Goal: Complete application form

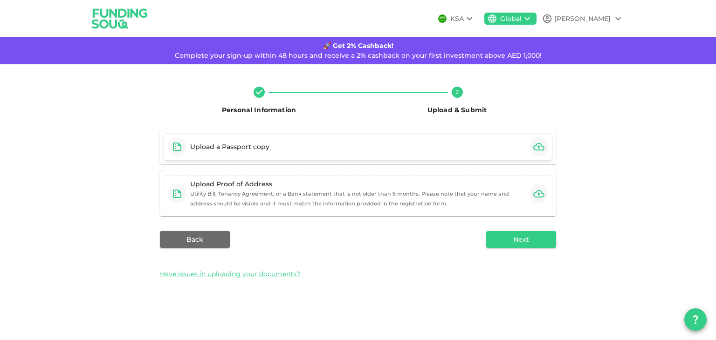
click at [428, 157] on div "Upload a Passport copy" at bounding box center [358, 146] width 389 height 27
click at [421, 145] on div "Upload a Passport copy" at bounding box center [358, 146] width 389 height 27
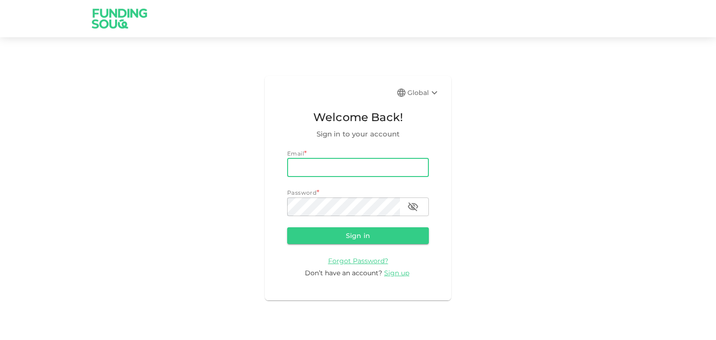
type input "[EMAIL_ADDRESS][DOMAIN_NAME]"
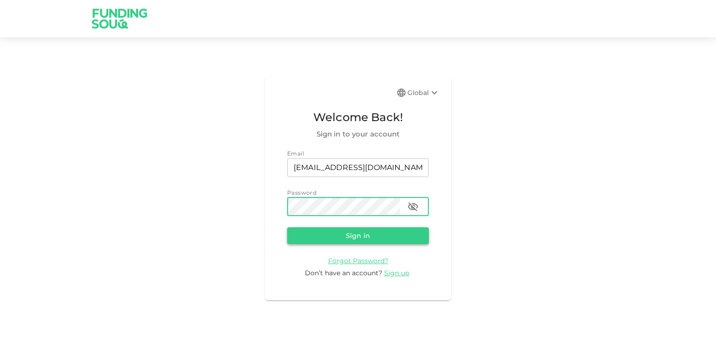
click at [360, 233] on button "Sign in" at bounding box center [358, 235] width 142 height 17
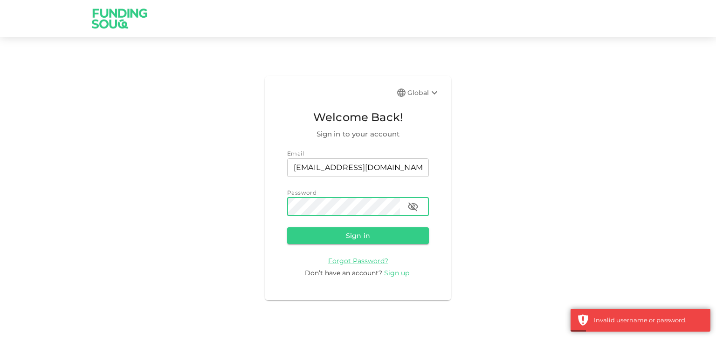
click at [132, 203] on div "Global Welcome Back! Sign in to your account Email email [EMAIL_ADDRESS][DOMAIN…" at bounding box center [358, 188] width 716 height 280
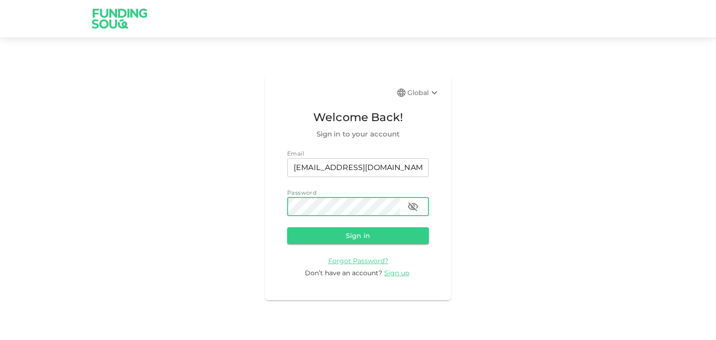
click at [287, 227] on button "Sign in" at bounding box center [358, 235] width 142 height 17
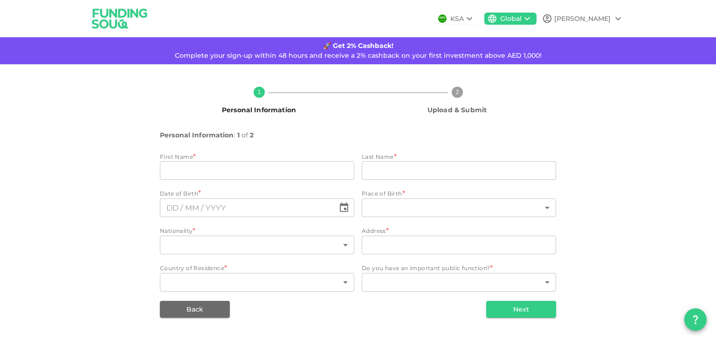
type input "[PERSON_NAME]"
type input "Joshi"
type input "88"
type input "14"
type input "[STREET_ADDRESS]"
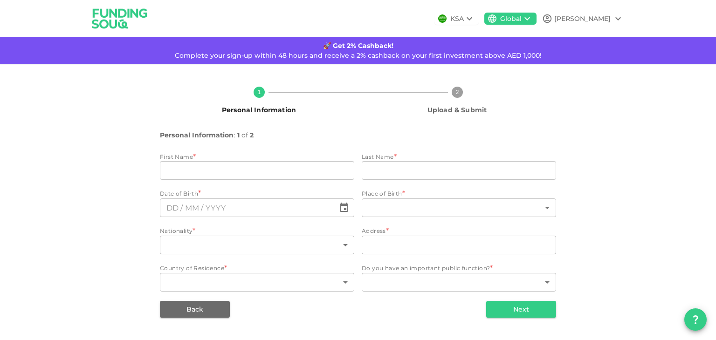
type input "2"
type input "1"
type input "⁦⁨[DATE]⁩⁩"
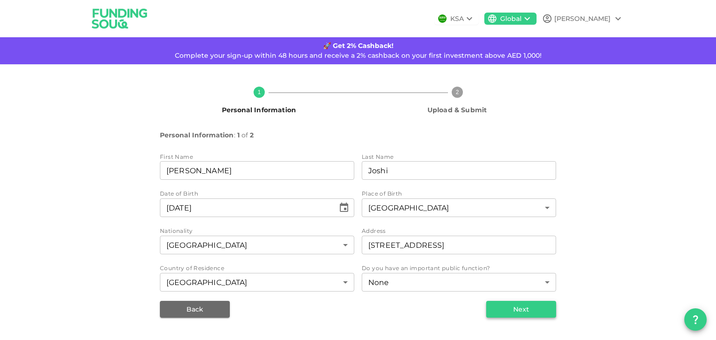
click at [534, 313] on button "Next" at bounding box center [521, 309] width 70 height 17
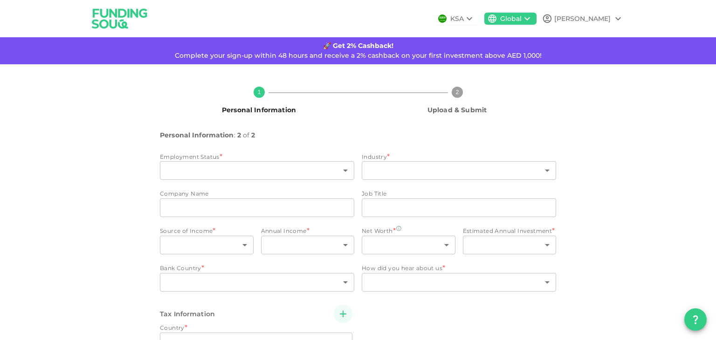
type input "6"
type input "2"
type input "[PERSON_NAME] [PERSON_NAME] LaSalle"
type input "Project Manager"
type input "1"
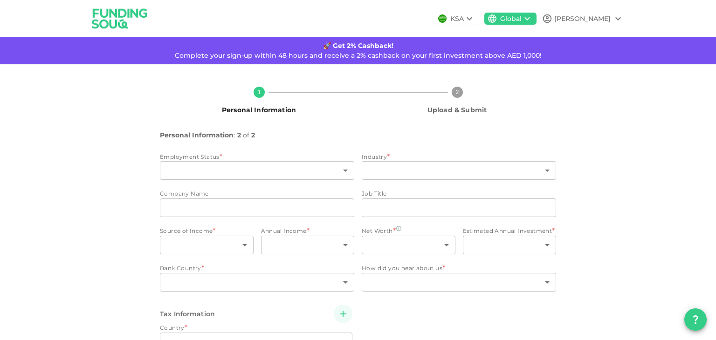
type input "2"
type input "1"
type input "4"
type input "2"
type input "1"
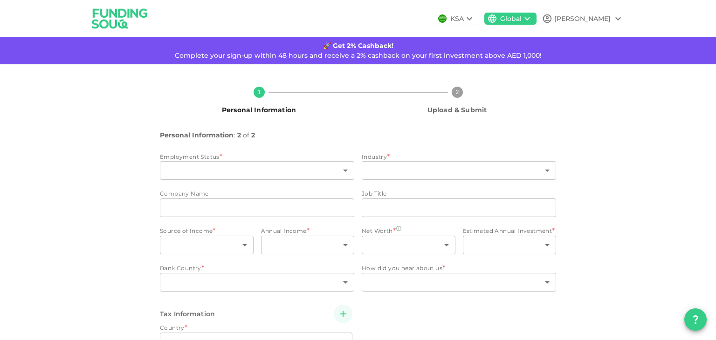
type input "2"
radio input "false"
radio input "true"
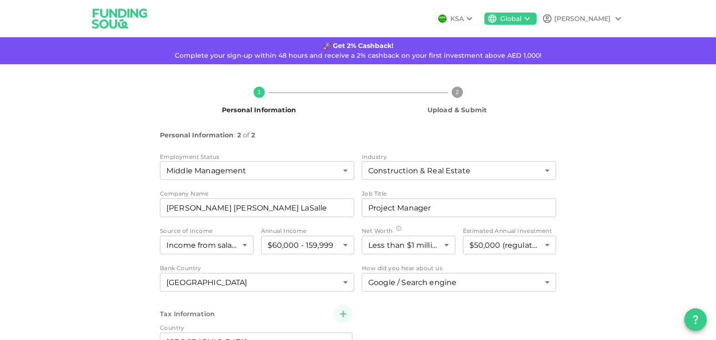
scroll to position [109, 0]
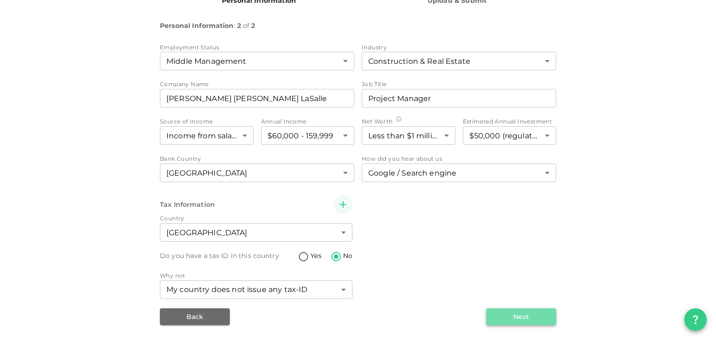
click at [511, 315] on button "Next" at bounding box center [521, 316] width 70 height 17
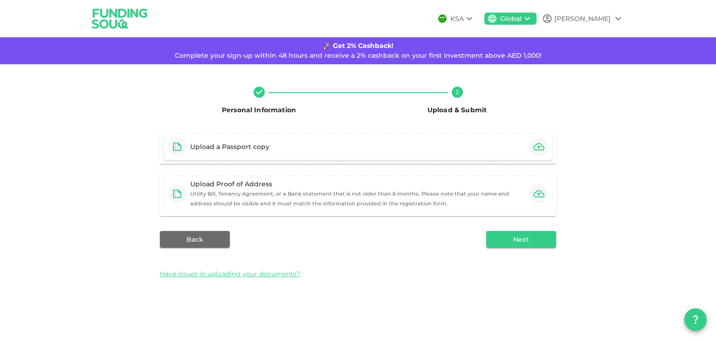
click at [323, 149] on div "Upload a Passport copy" at bounding box center [358, 146] width 389 height 27
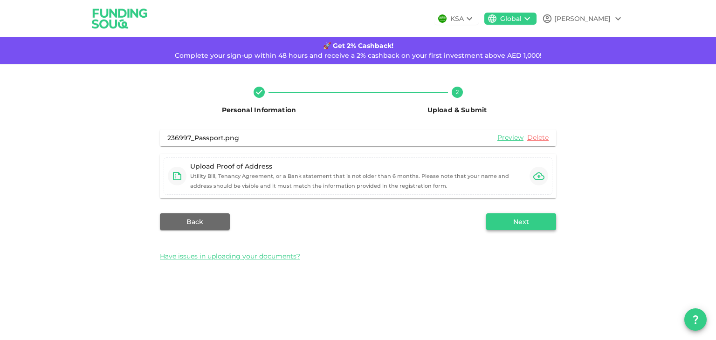
click at [529, 226] on button "Next" at bounding box center [521, 221] width 70 height 17
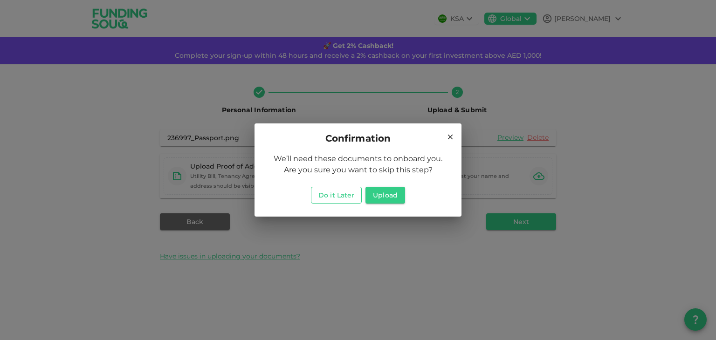
click at [347, 195] on button "Do it Later" at bounding box center [336, 195] width 51 height 17
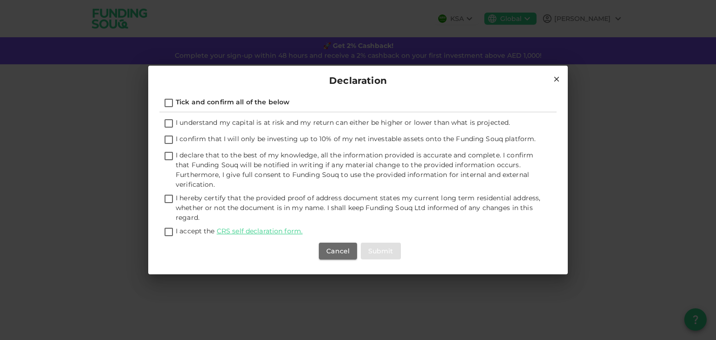
click at [168, 103] on input "Tick and confirm all of the below" at bounding box center [169, 103] width 14 height 13
checkbox input "true"
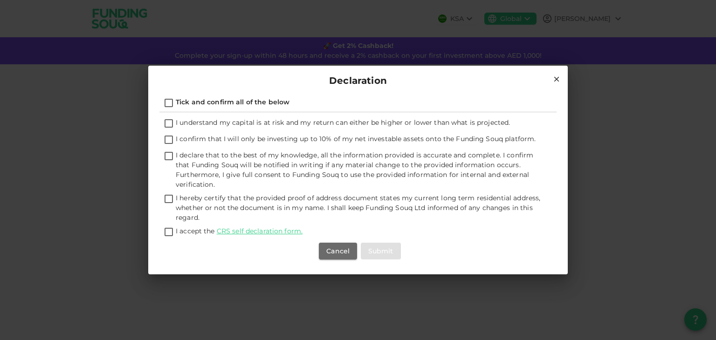
checkbox input "true"
click at [380, 250] on button "Submit" at bounding box center [381, 251] width 40 height 17
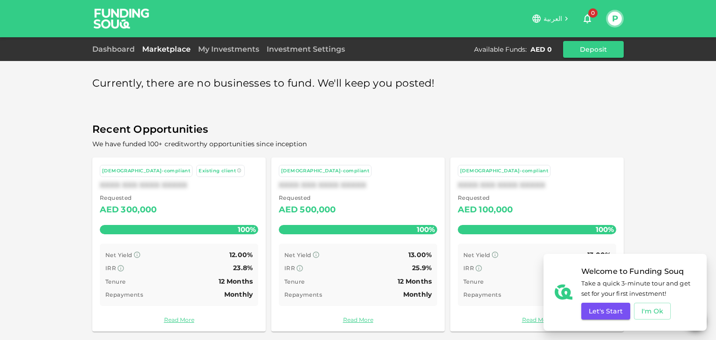
scroll to position [4, 0]
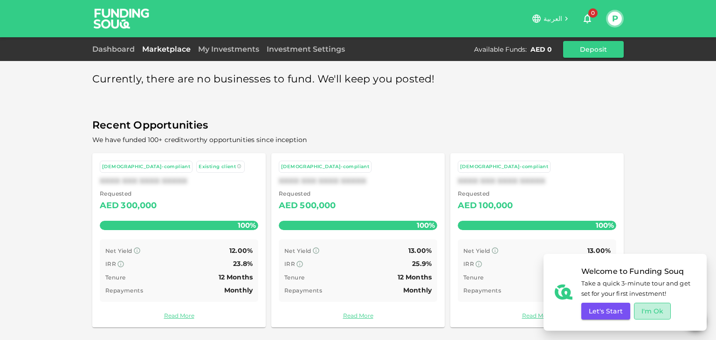
click at [643, 308] on button "I'm Ok" at bounding box center [652, 311] width 37 height 17
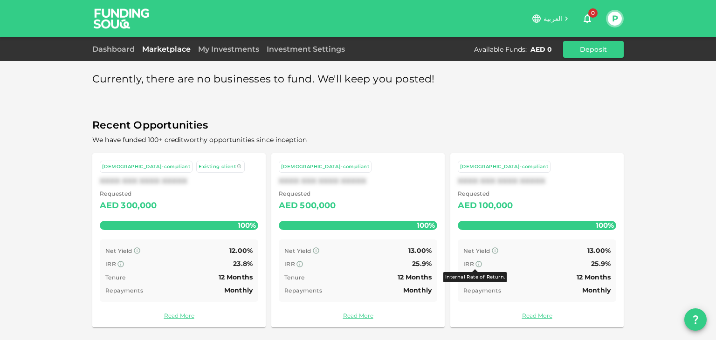
click at [475, 263] on icon at bounding box center [478, 263] width 7 height 7
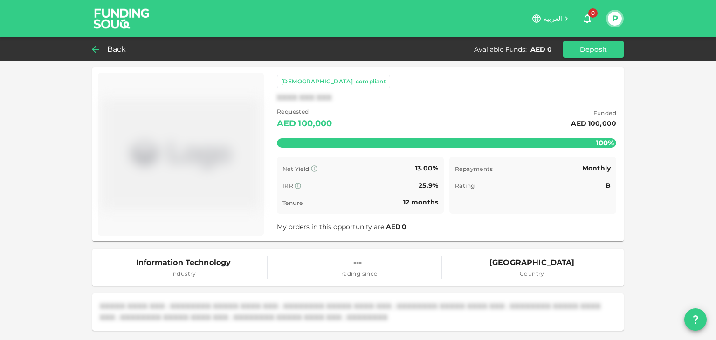
click at [119, 53] on span "Back" at bounding box center [116, 49] width 19 height 13
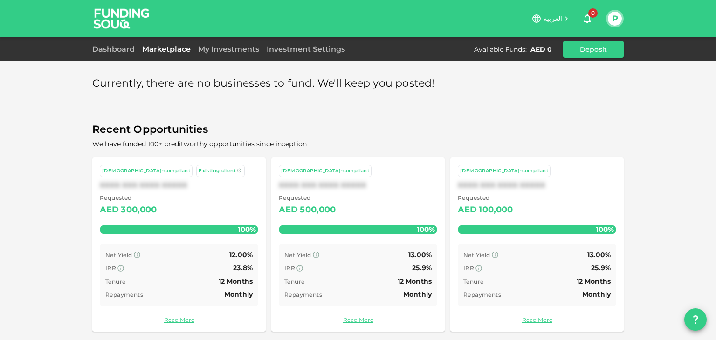
scroll to position [4, 0]
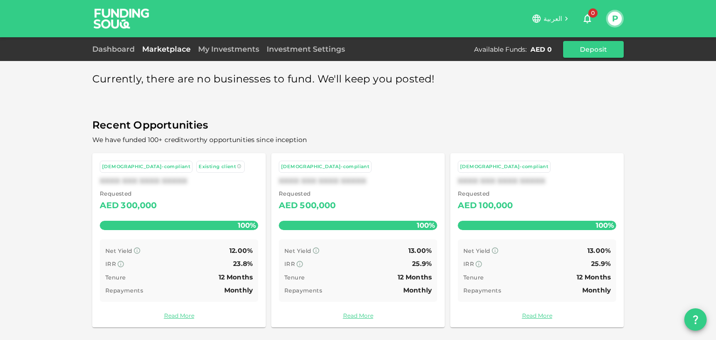
click at [616, 20] on button "P" at bounding box center [615, 19] width 14 height 14
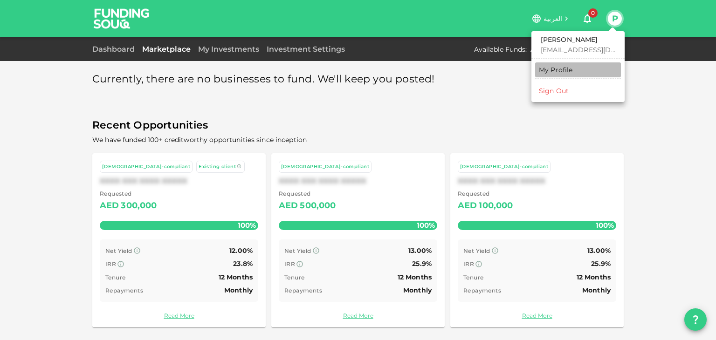
click at [556, 67] on div "My Profile" at bounding box center [556, 69] width 34 height 9
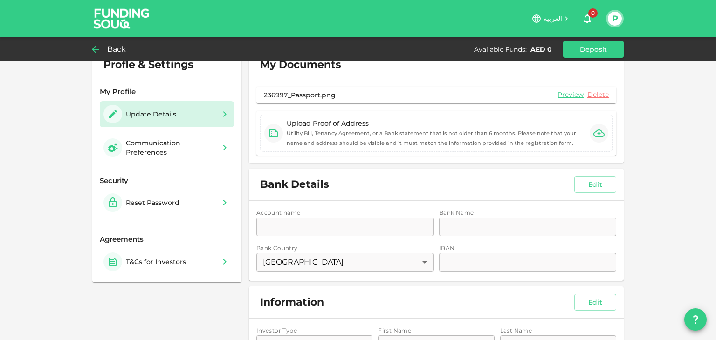
scroll to position [17, 0]
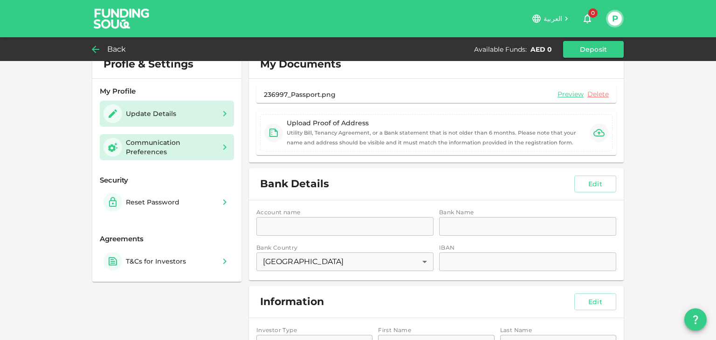
click at [172, 156] on div "Communication Preferences" at bounding box center [170, 147] width 89 height 19
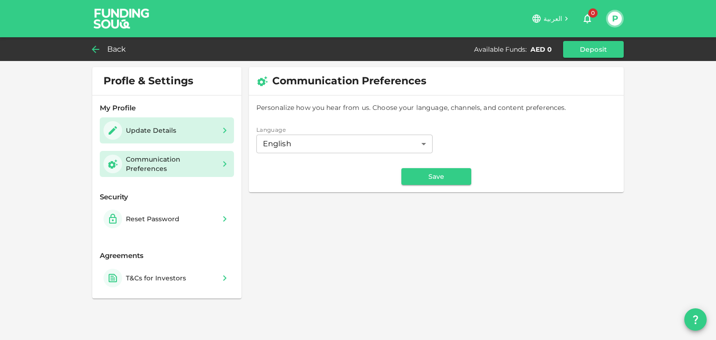
click at [193, 129] on div "Update Details" at bounding box center [166, 130] width 127 height 19
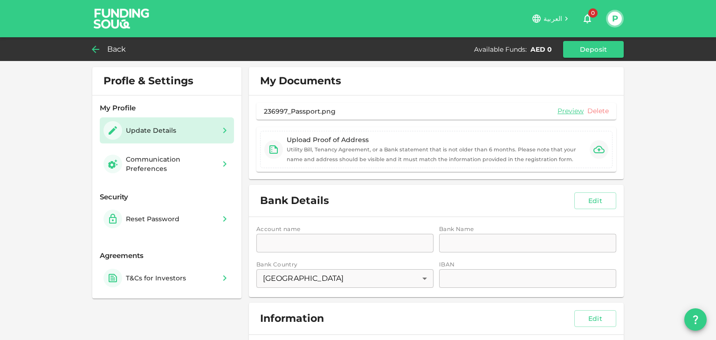
click at [593, 110] on link "Delete" at bounding box center [597, 111] width 21 height 9
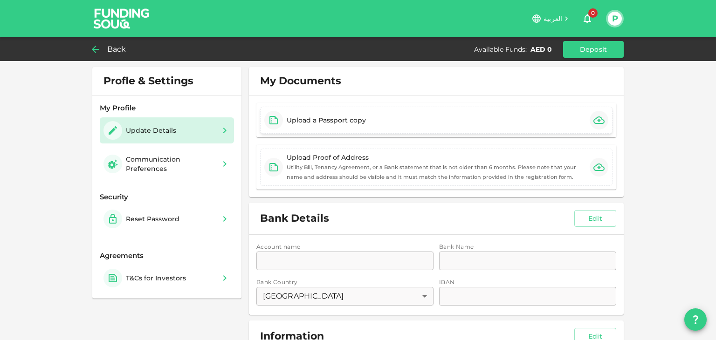
click at [106, 43] on div "Back" at bounding box center [111, 49] width 38 height 13
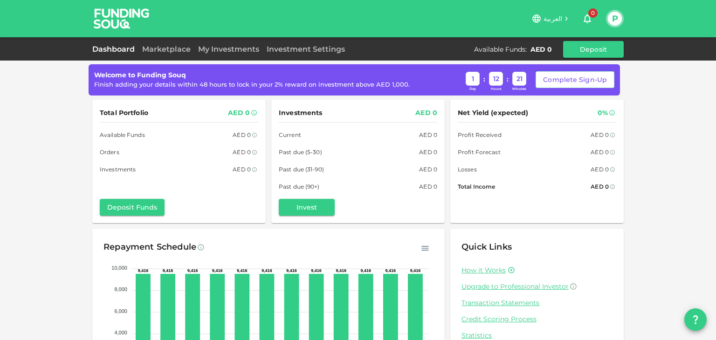
scroll to position [88, 0]
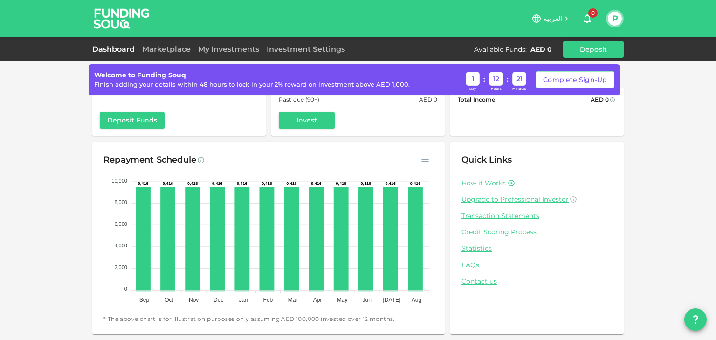
click at [469, 270] on div "How it Works Upgrade to Professional Investor Transaction Statements Credit Sco…" at bounding box center [536, 232] width 151 height 107
click at [472, 265] on link "FAQs" at bounding box center [536, 265] width 151 height 9
click at [615, 14] on button "P" at bounding box center [615, 19] width 14 height 14
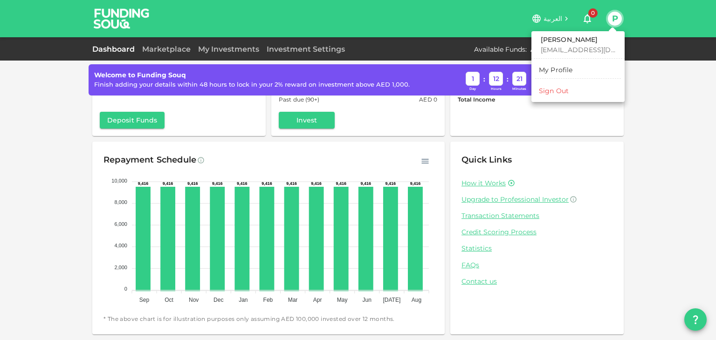
click at [565, 87] on div "Sign Out" at bounding box center [554, 90] width 30 height 9
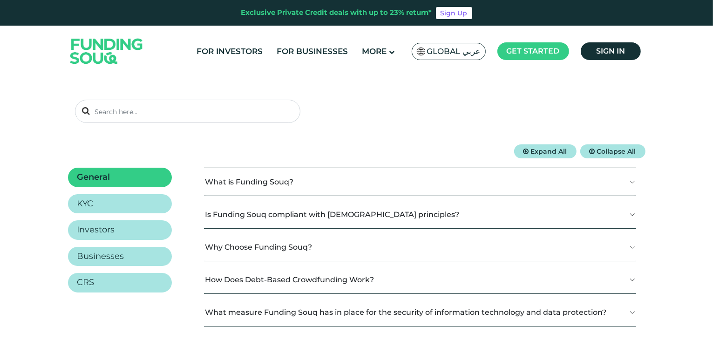
scroll to position [76, 0]
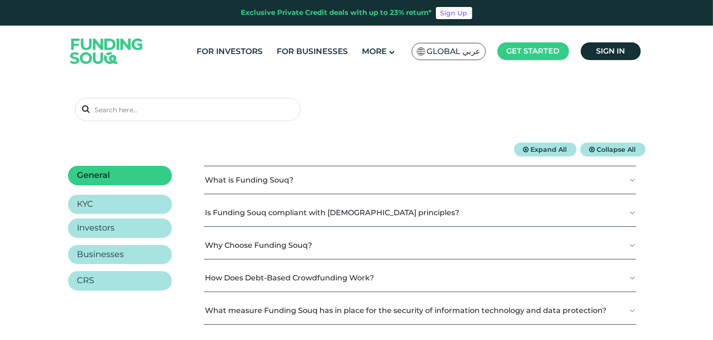
click at [107, 201] on link "KYC" at bounding box center [120, 205] width 104 height 20
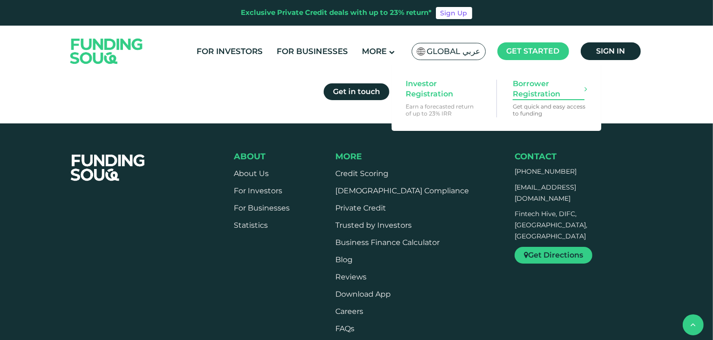
scroll to position [491, 0]
